Goal: Check status: Check status

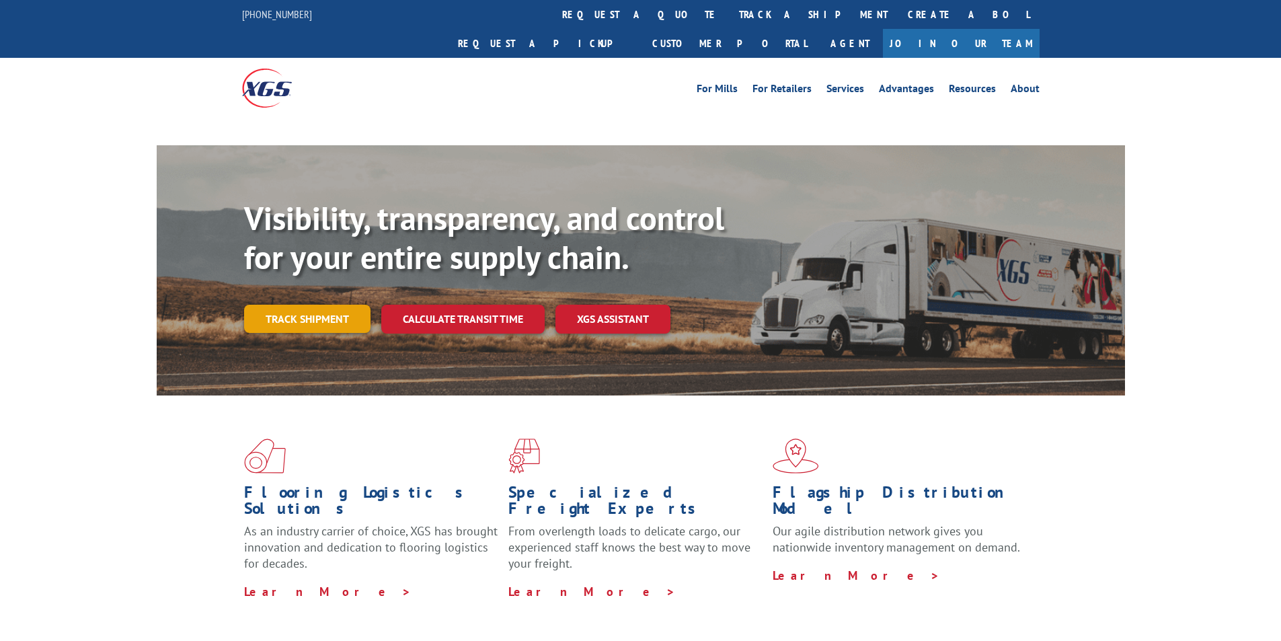
click at [288, 288] on div "Visibility, transparency, and control for your entire supply chain. Track shipm…" at bounding box center [684, 293] width 881 height 188
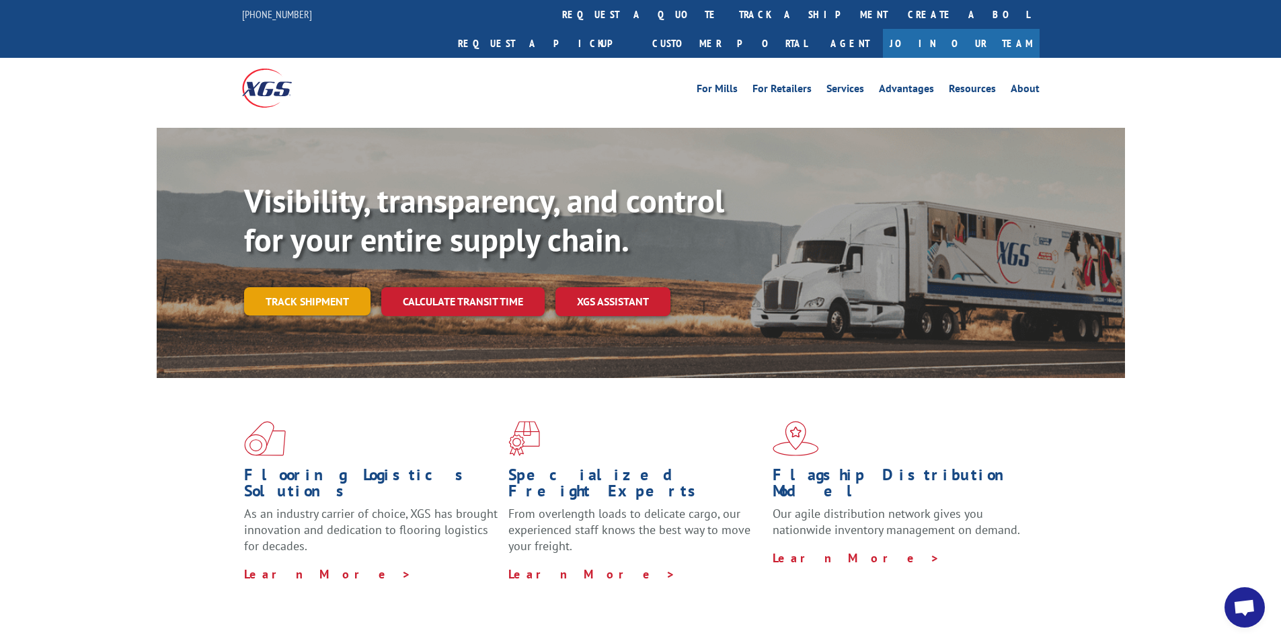
click at [287, 287] on link "Track shipment" at bounding box center [307, 301] width 126 height 28
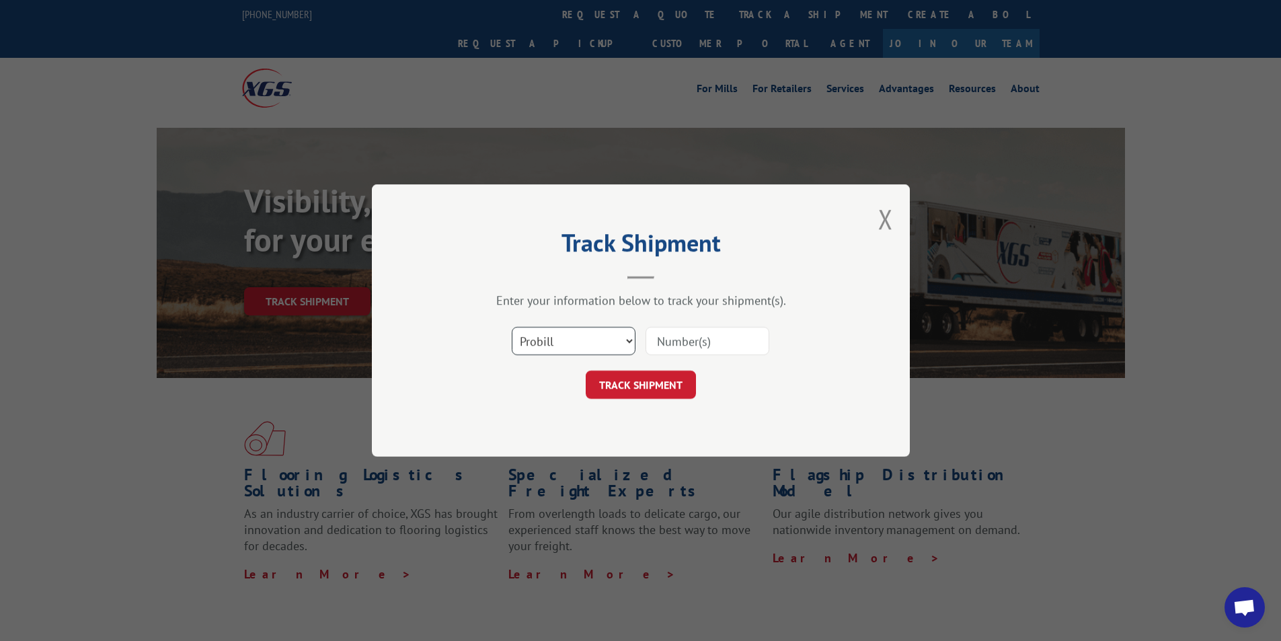
click at [577, 342] on select "Select category... Probill BOL PO" at bounding box center [574, 341] width 124 height 28
select select "bol"
click at [512, 327] on select "Select category... Probill BOL PO" at bounding box center [574, 341] width 124 height 28
paste input "3397701"
type input "3397701"
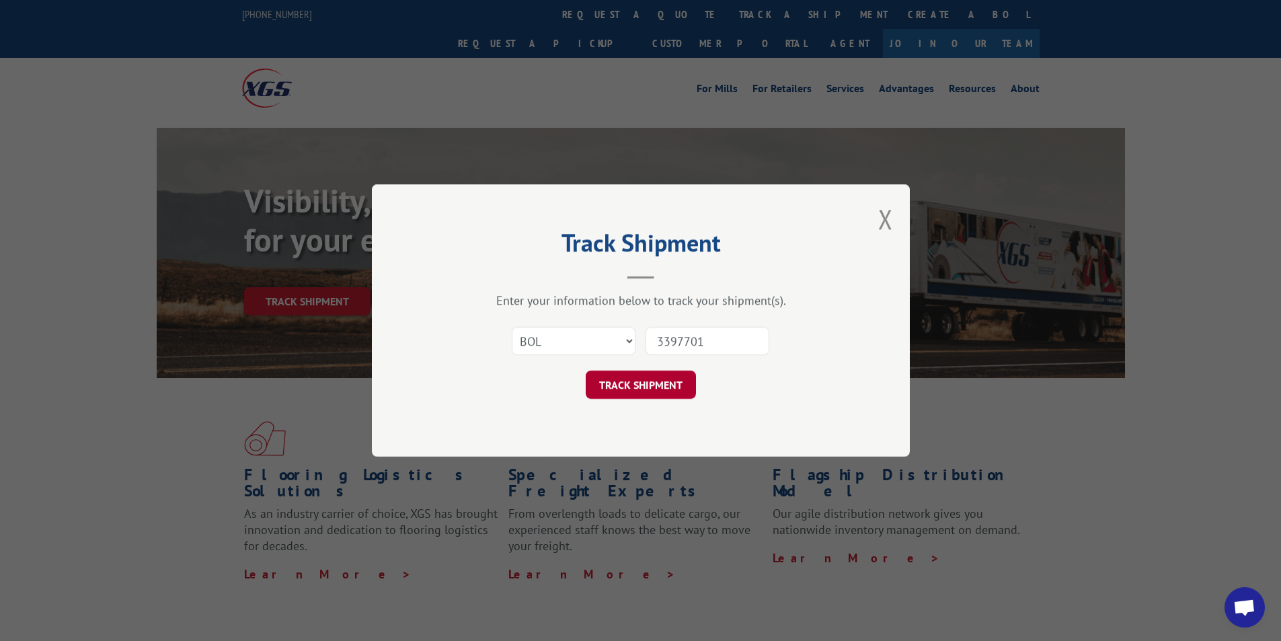
click at [670, 381] on button "TRACK SHIPMENT" at bounding box center [641, 384] width 110 height 28
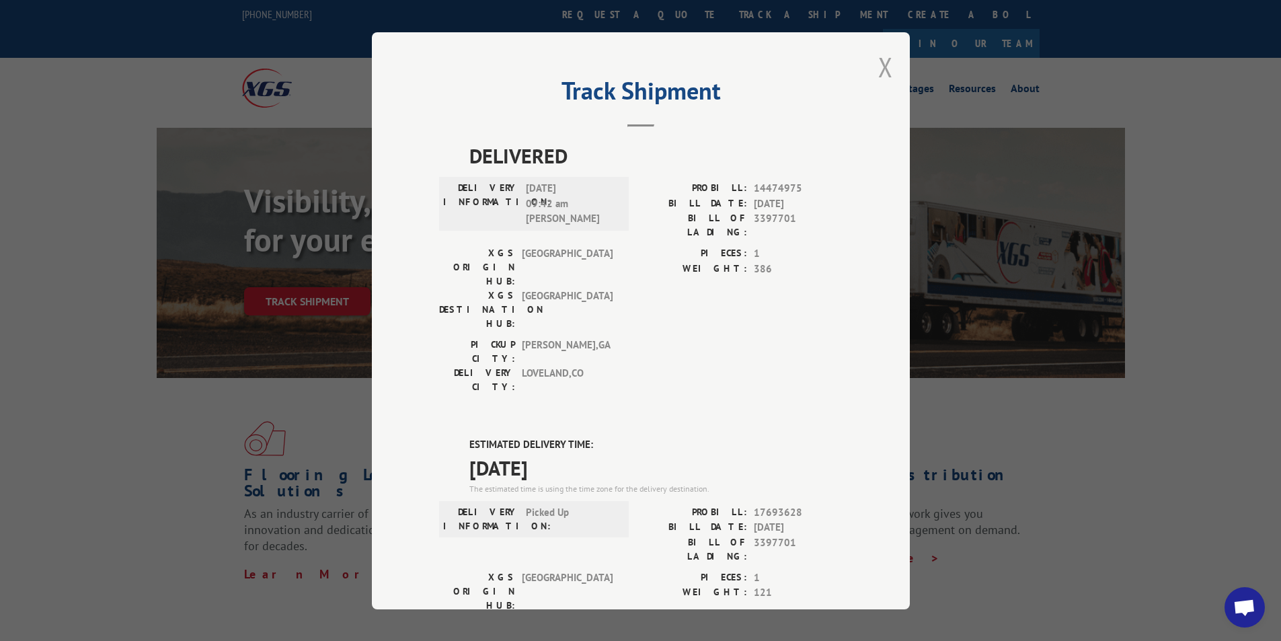
click at [881, 72] on button "Close modal" at bounding box center [885, 67] width 15 height 36
